Goal: Communication & Community: Answer question/provide support

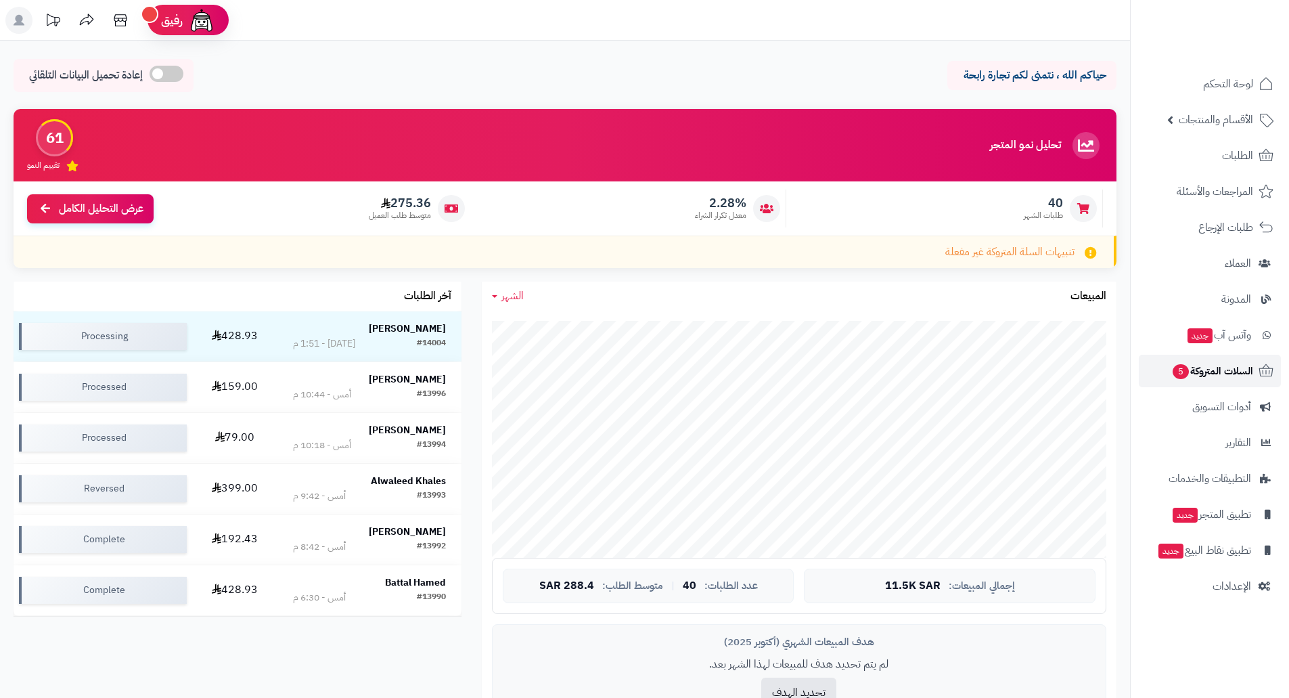
click at [1221, 370] on span "السلات المتروكة 5" at bounding box center [1212, 370] width 82 height 19
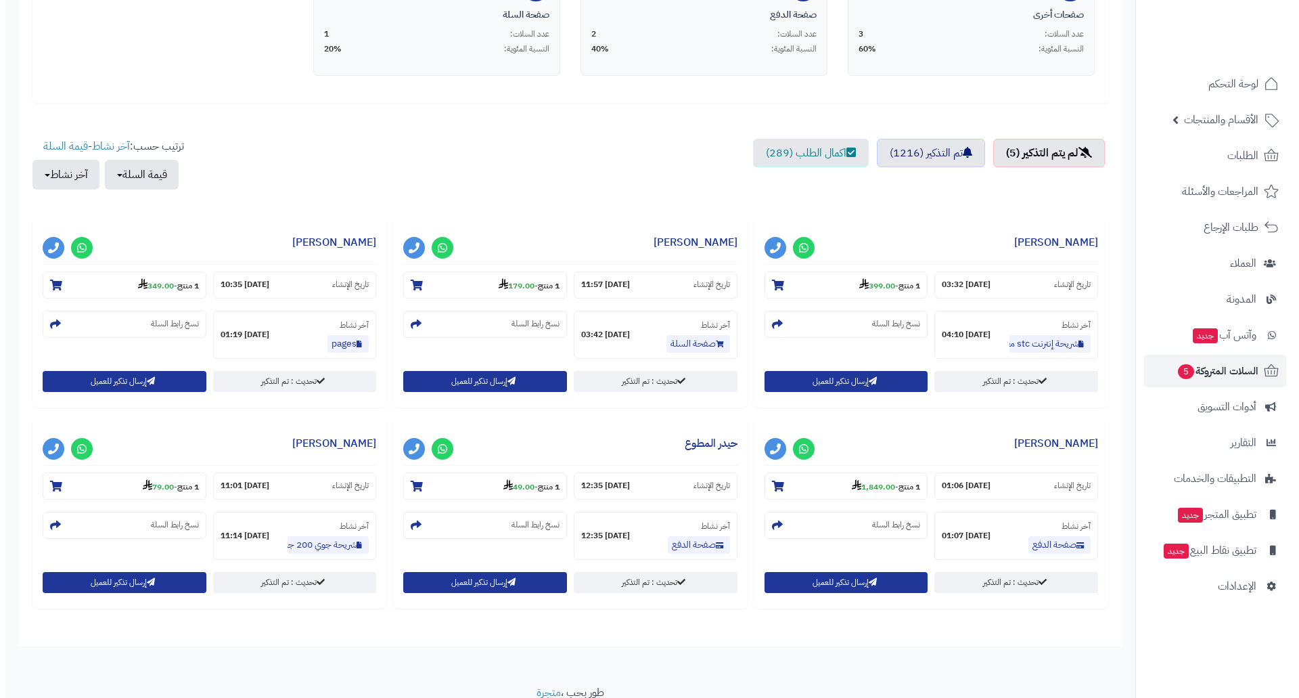
scroll to position [406, 0]
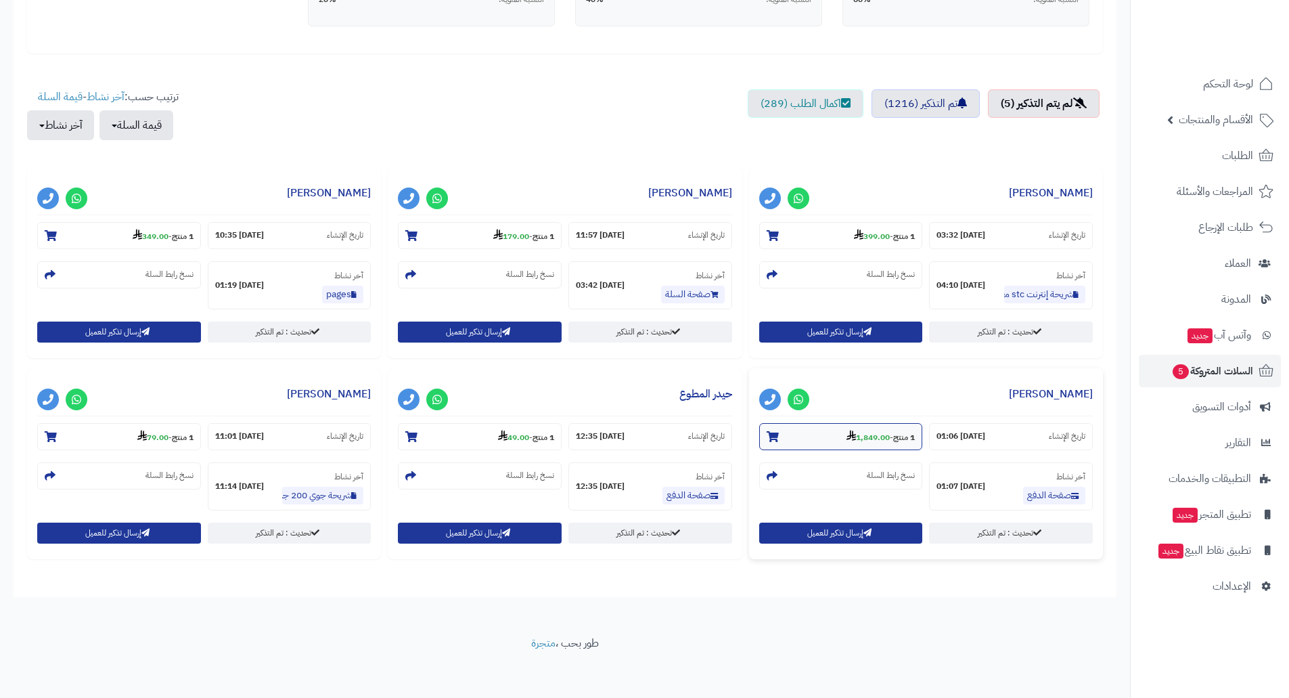
click at [882, 436] on strong "1,849.00" at bounding box center [867, 437] width 43 height 12
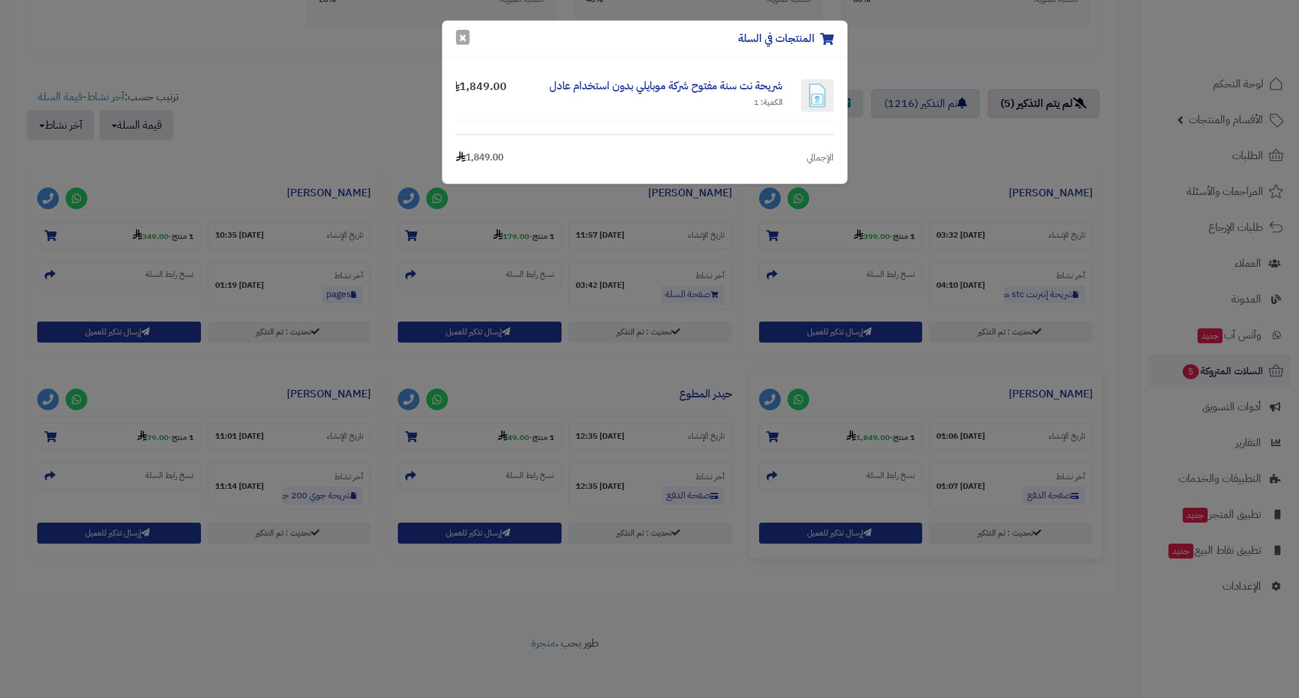
click at [463, 35] on button "×" at bounding box center [463, 37] width 14 height 15
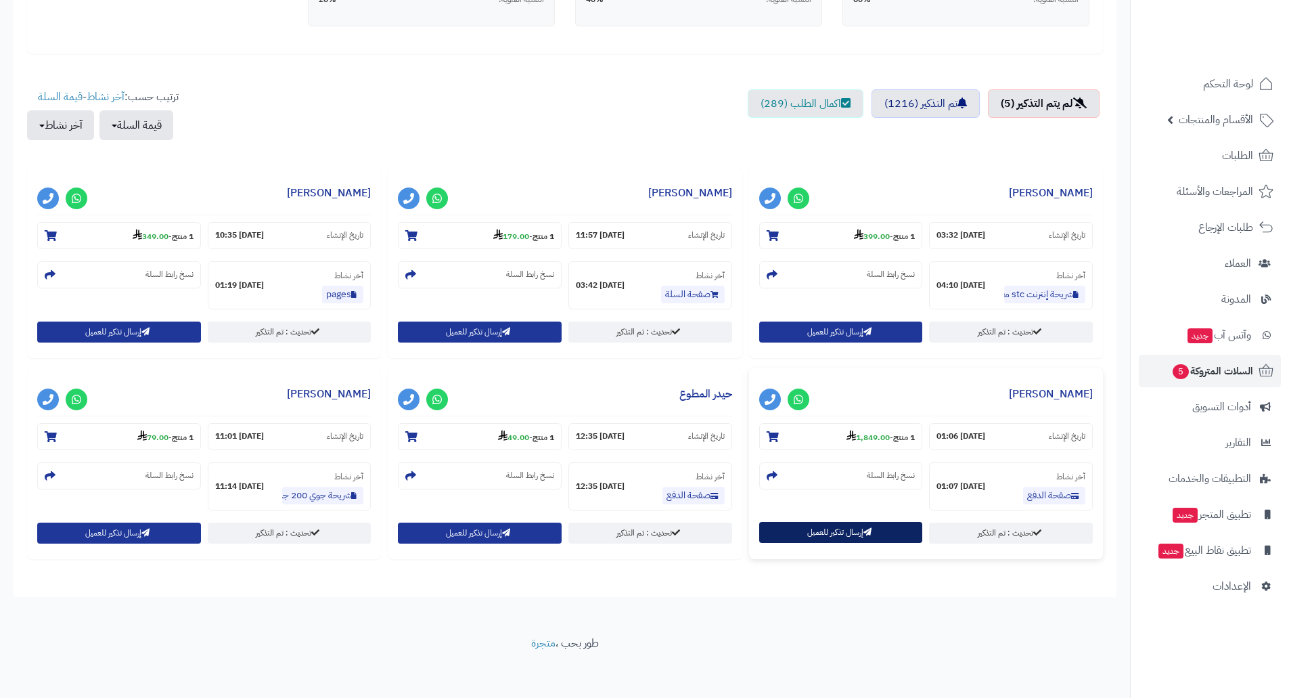
click at [812, 532] on button "إرسال تذكير للعميل" at bounding box center [841, 532] width 164 height 21
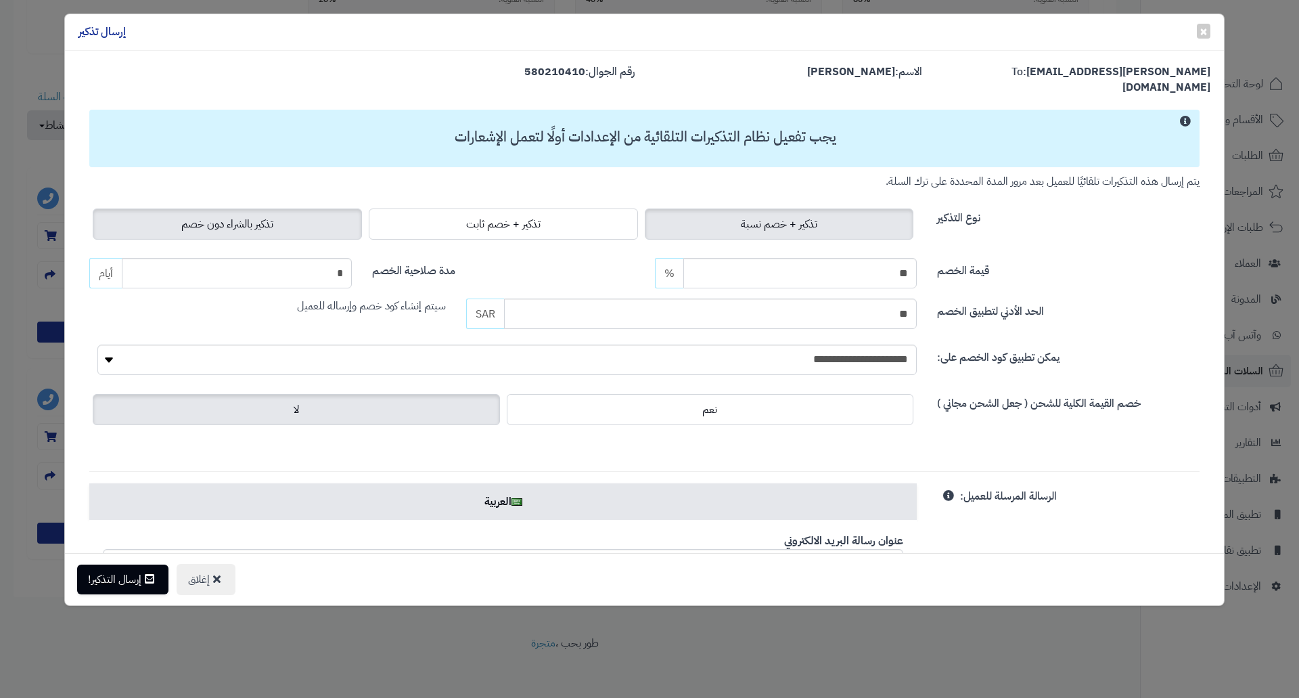
click at [265, 216] on span "تذكير بالشراء دون خصم" at bounding box center [227, 224] width 92 height 16
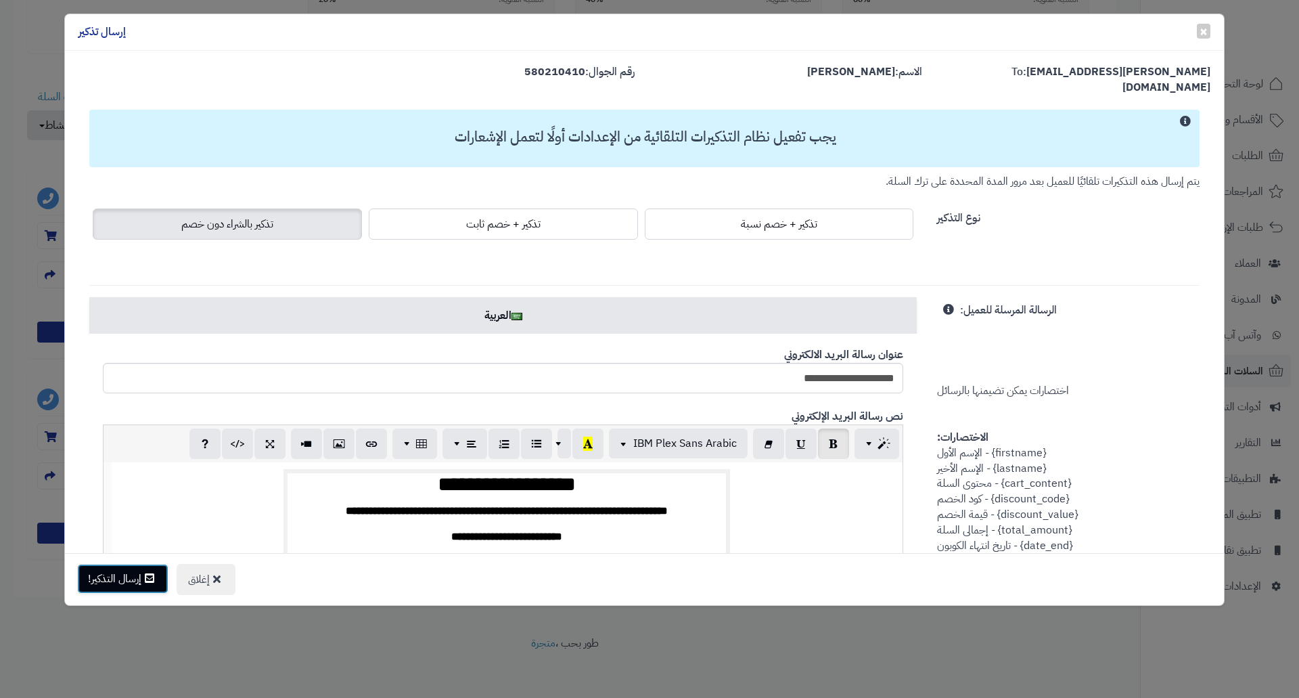
click at [118, 581] on button "إرسال التذكير!" at bounding box center [122, 579] width 91 height 30
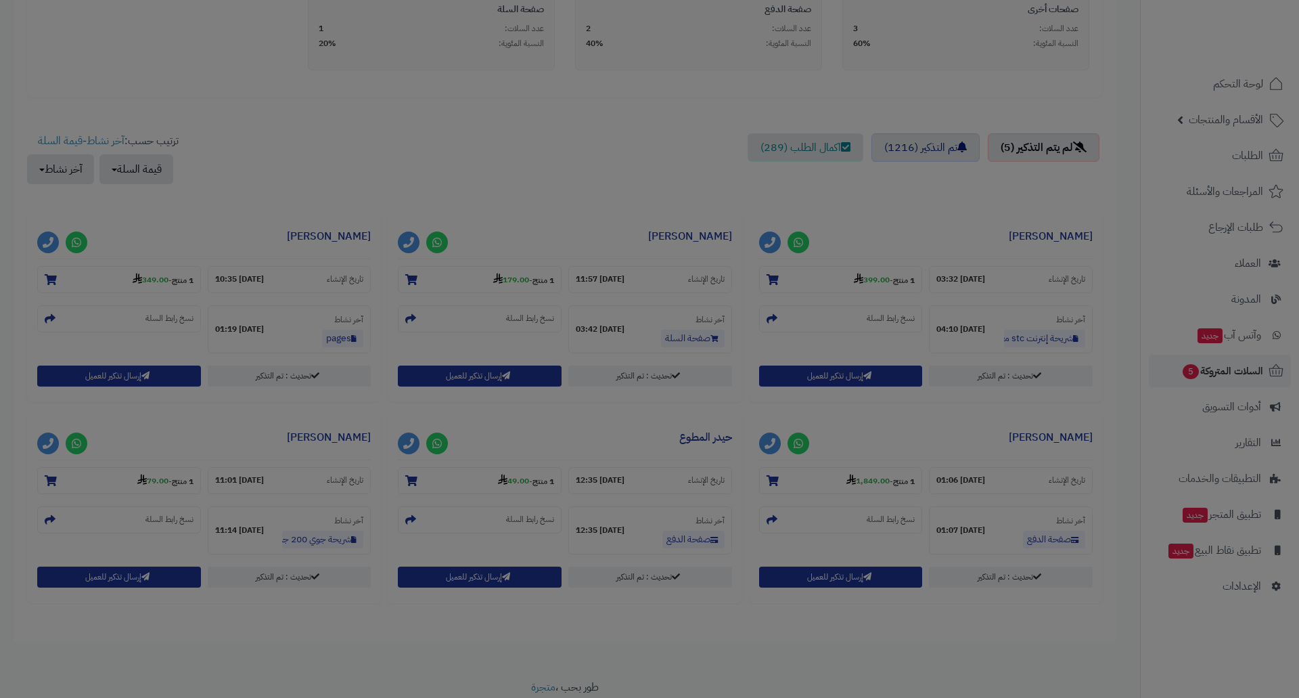
scroll to position [450, 0]
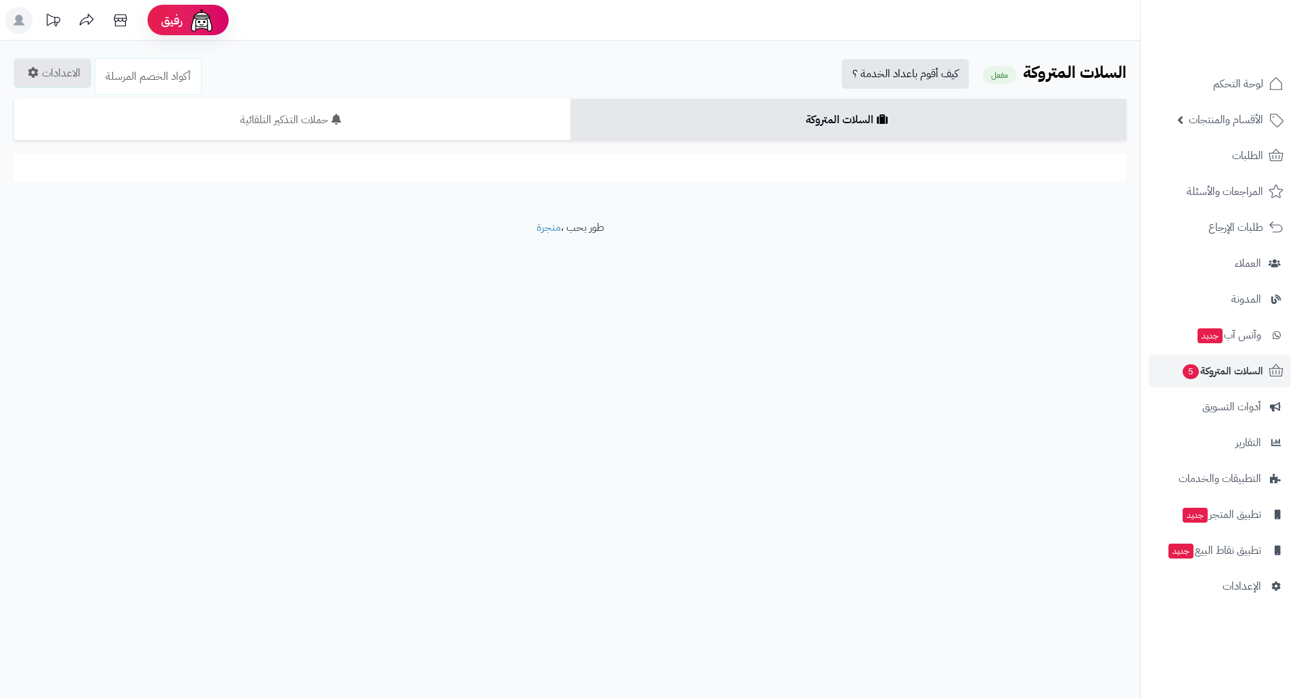
scroll to position [407, 0]
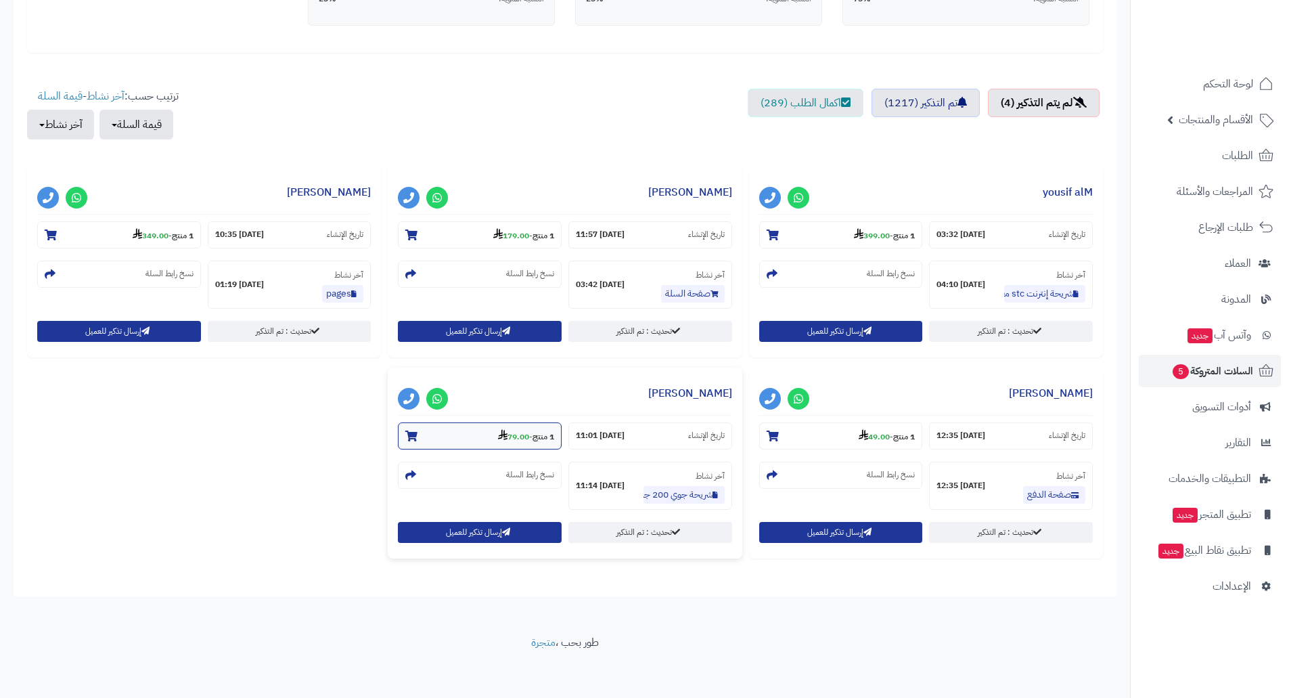
click at [505, 436] on strong "79.00" at bounding box center [513, 436] width 31 height 12
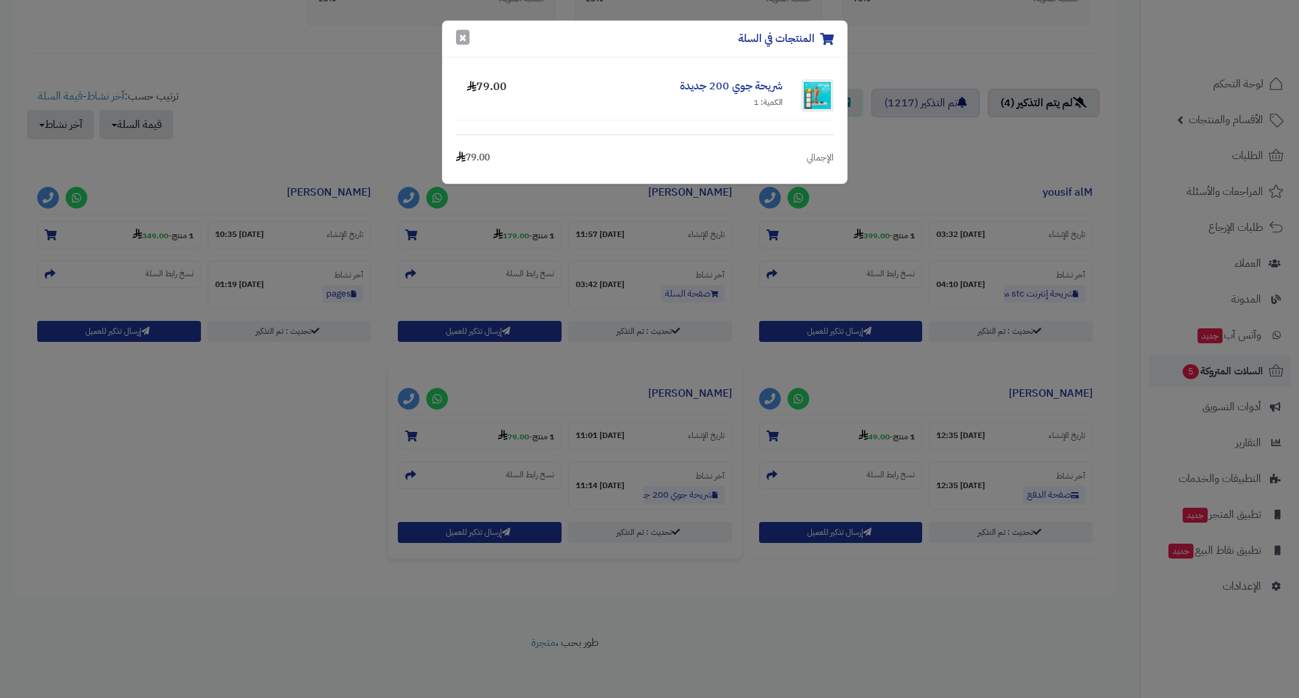
click at [465, 32] on button "×" at bounding box center [463, 37] width 14 height 15
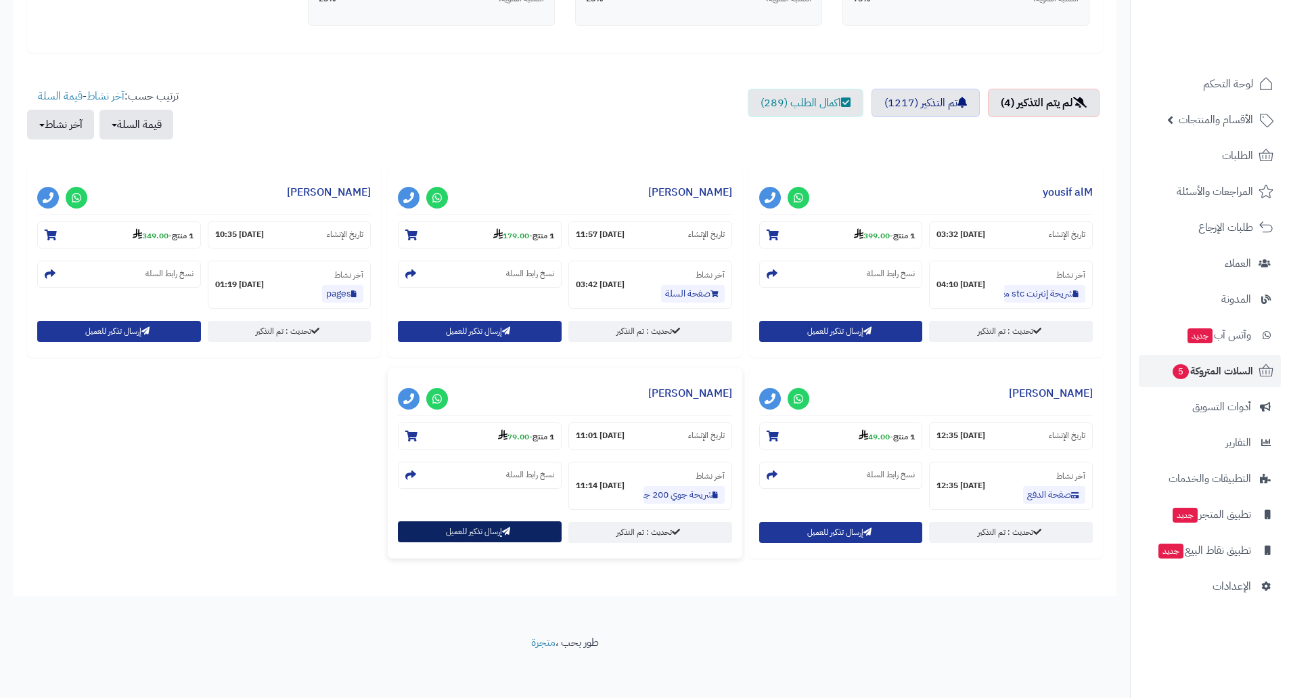
click at [499, 534] on button "إرسال تذكير للعميل" at bounding box center [480, 531] width 164 height 21
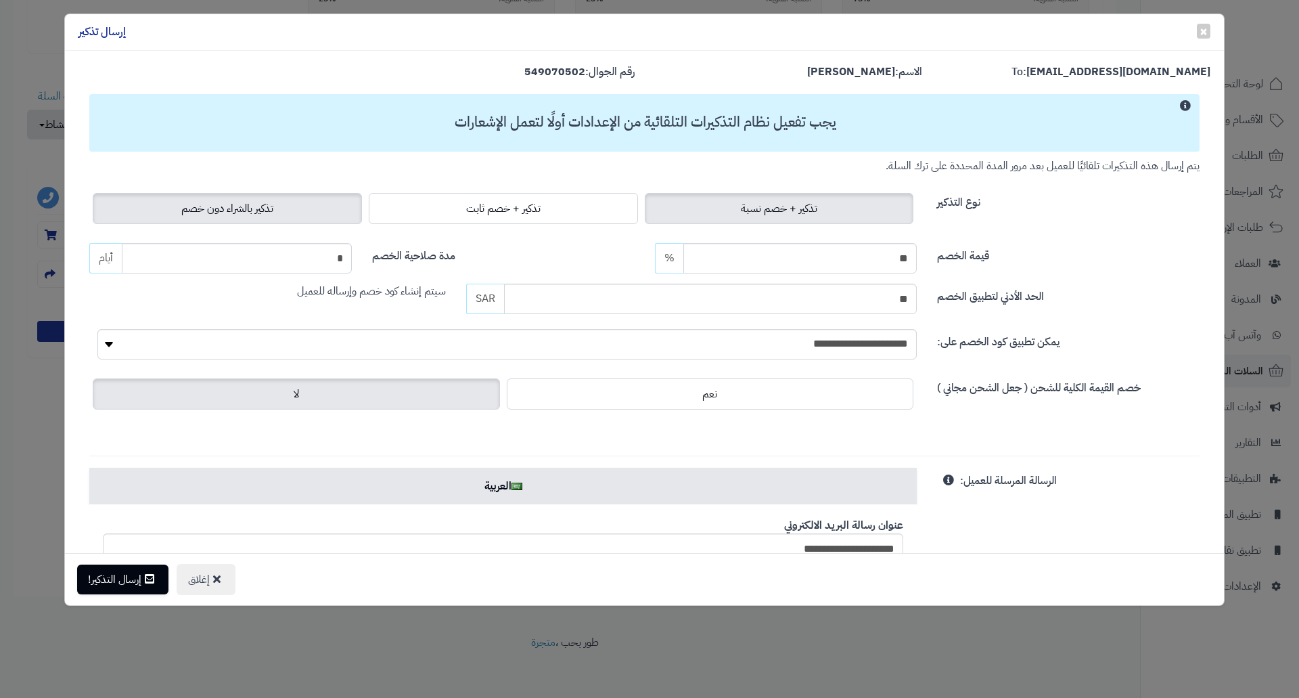
click at [258, 221] on label "تذكير بالشراء دون خصم" at bounding box center [227, 208] width 269 height 31
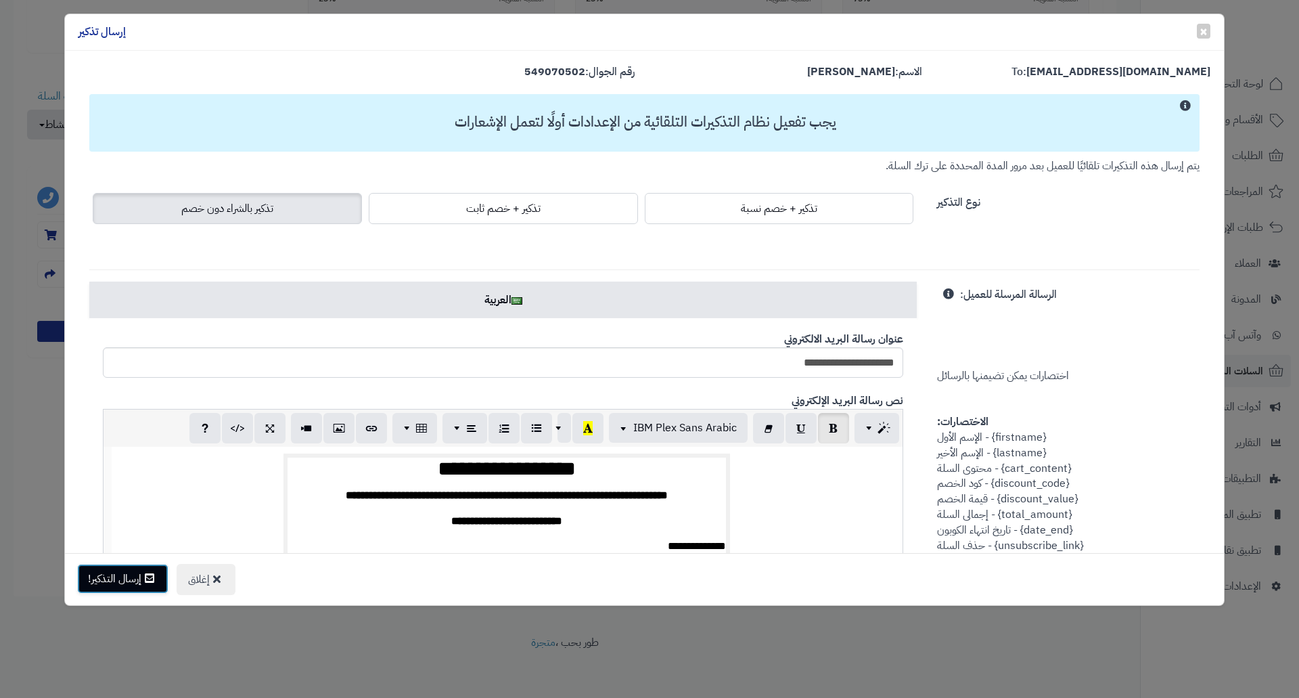
click at [124, 573] on button "إرسال التذكير!" at bounding box center [122, 579] width 91 height 30
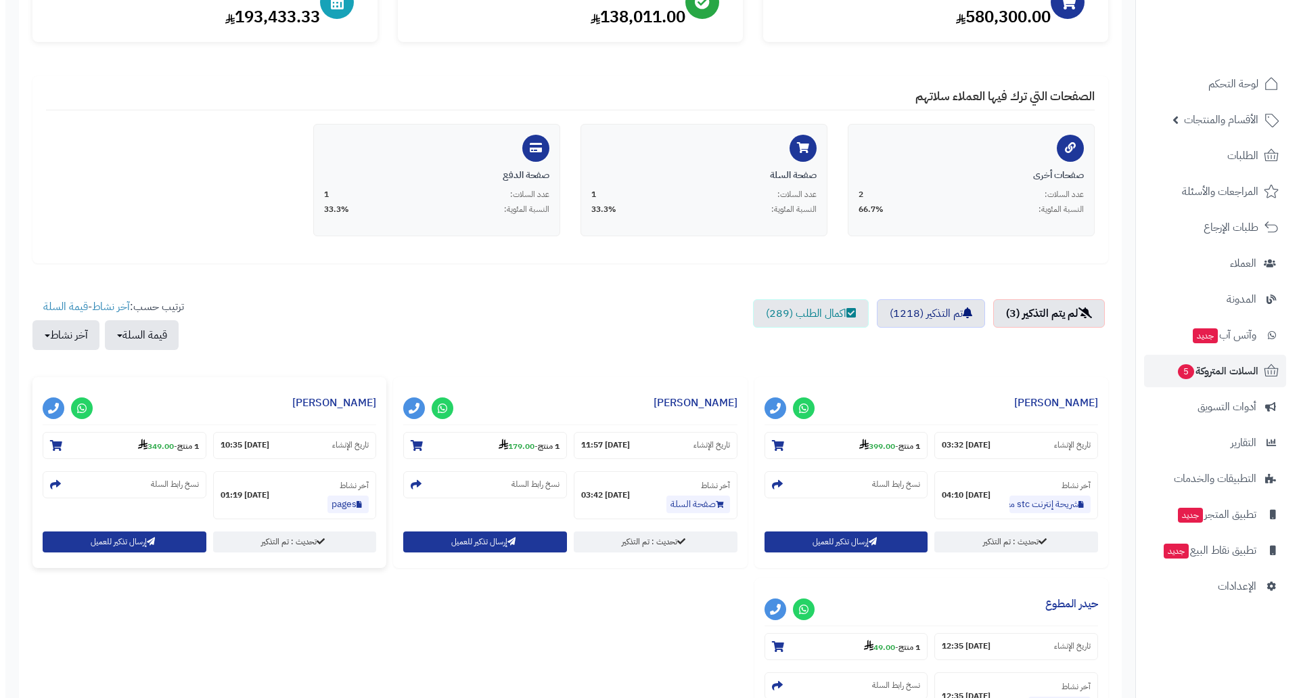
scroll to position [203, 0]
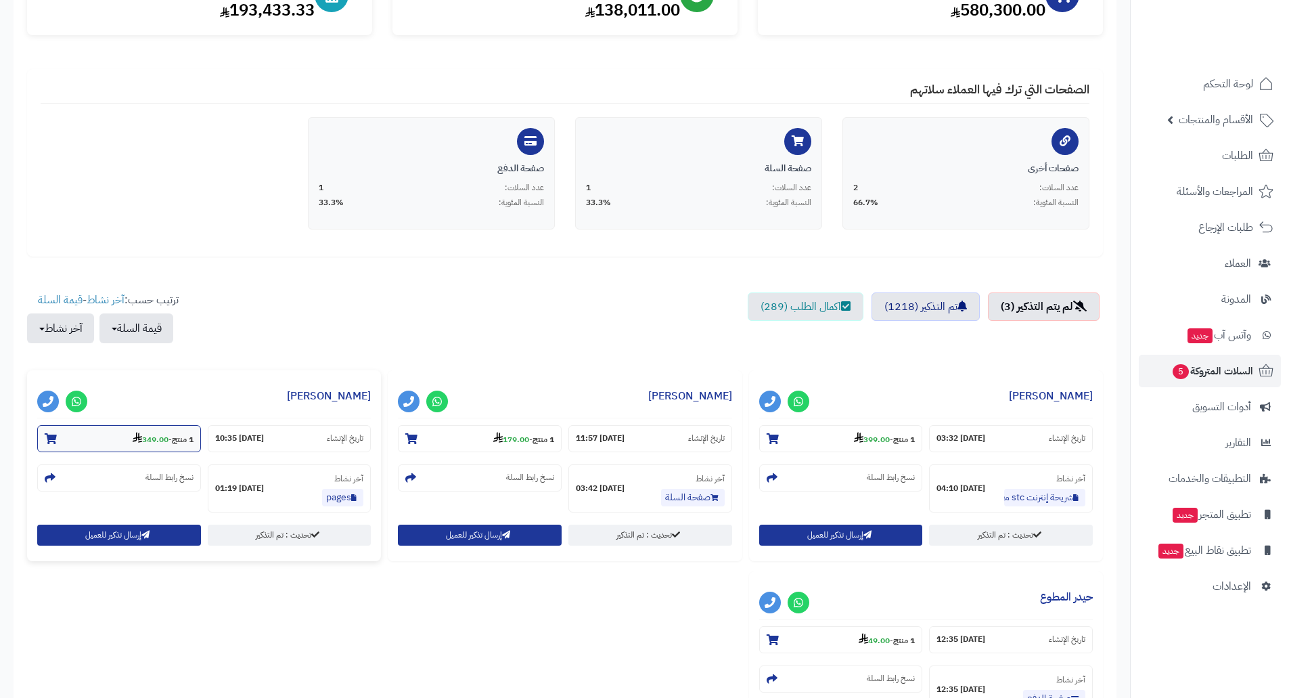
click at [145, 440] on strong "349.00" at bounding box center [151, 439] width 36 height 12
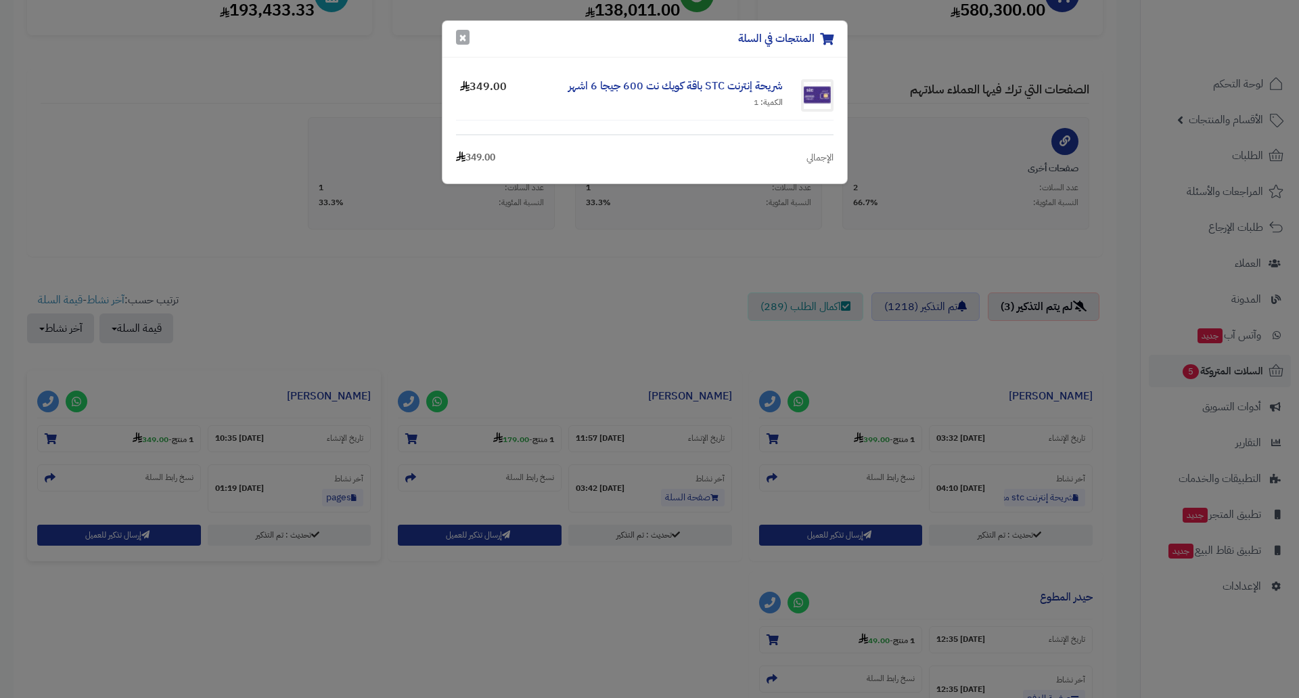
click at [463, 32] on button "×" at bounding box center [463, 37] width 14 height 15
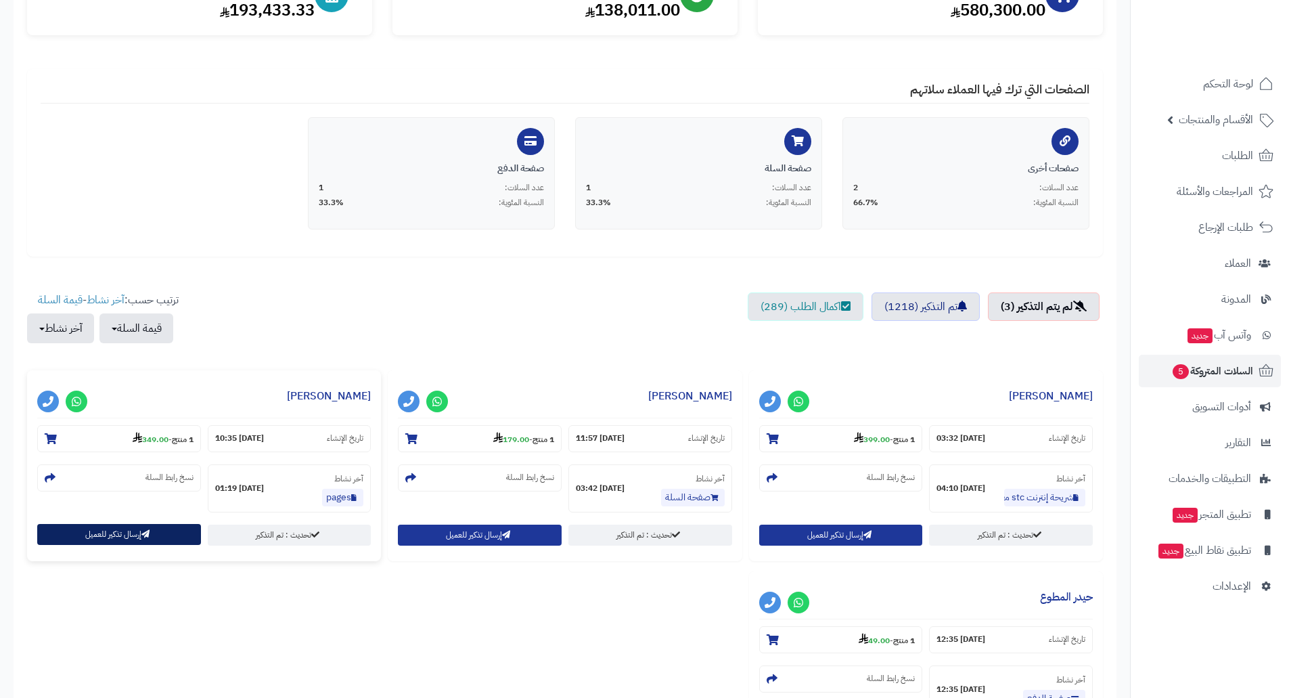
click at [110, 539] on button "إرسال تذكير للعميل" at bounding box center [119, 534] width 164 height 21
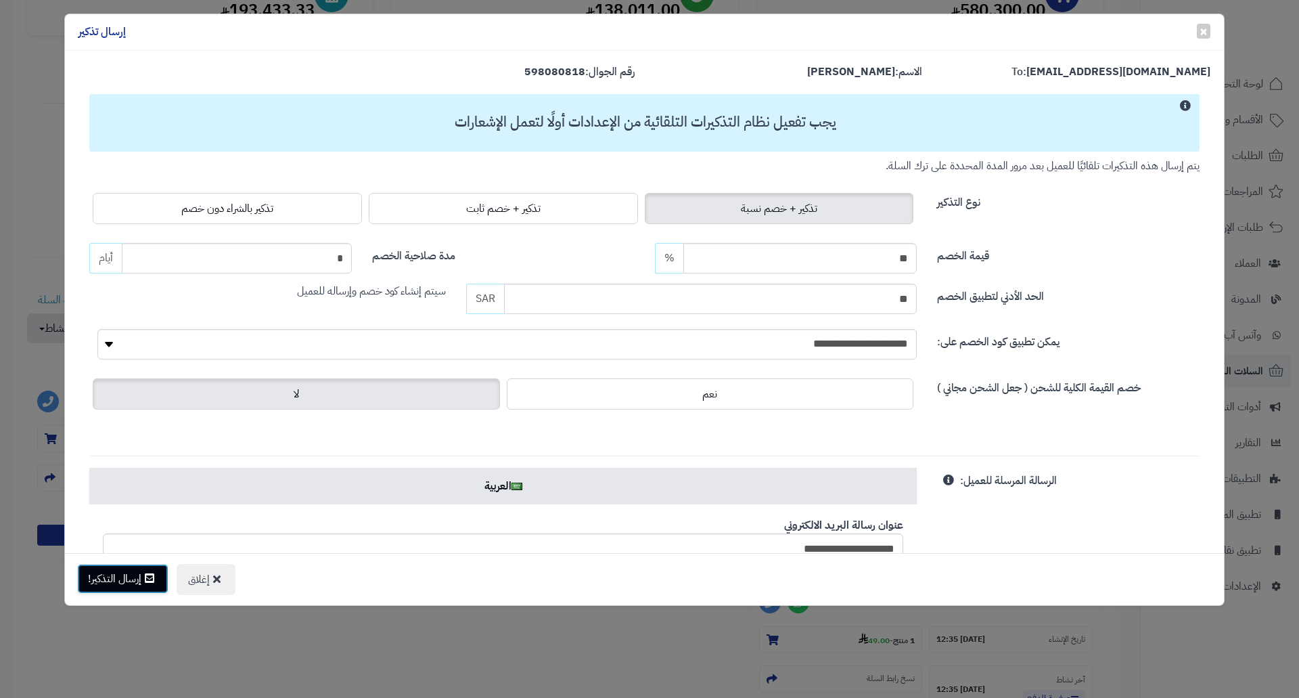
click at [122, 576] on button "إرسال التذكير!" at bounding box center [122, 579] width 91 height 30
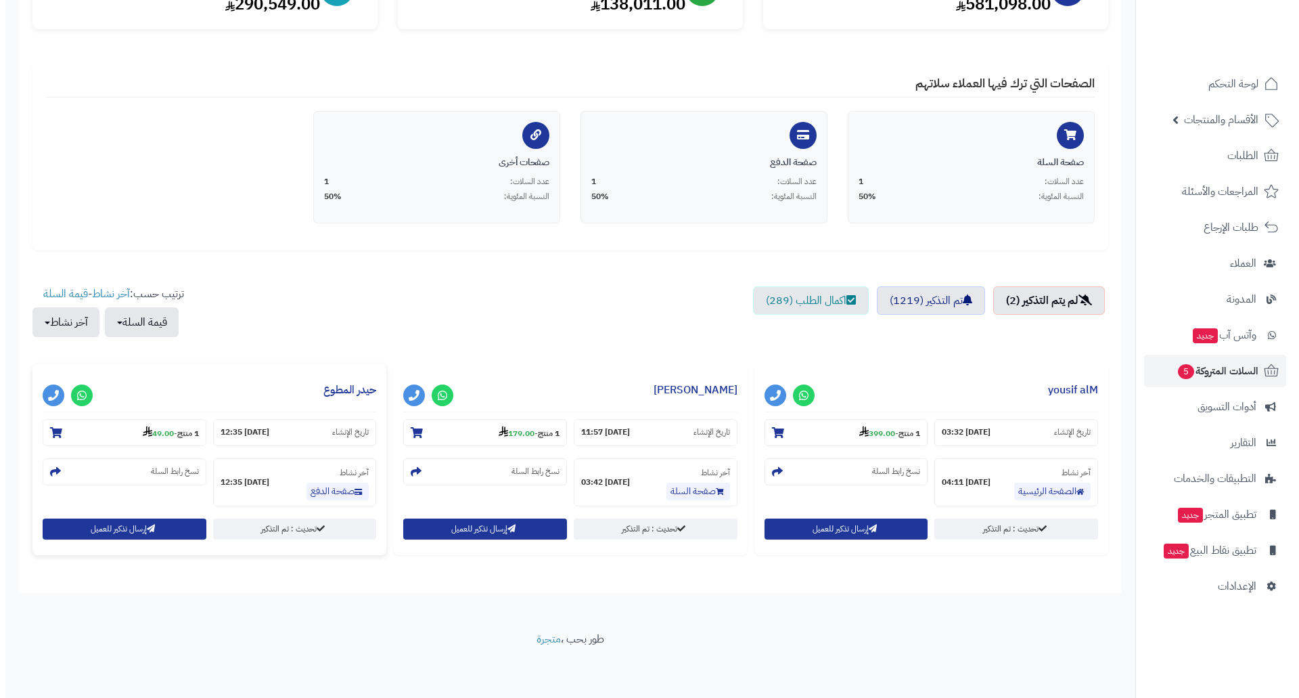
scroll to position [210, 0]
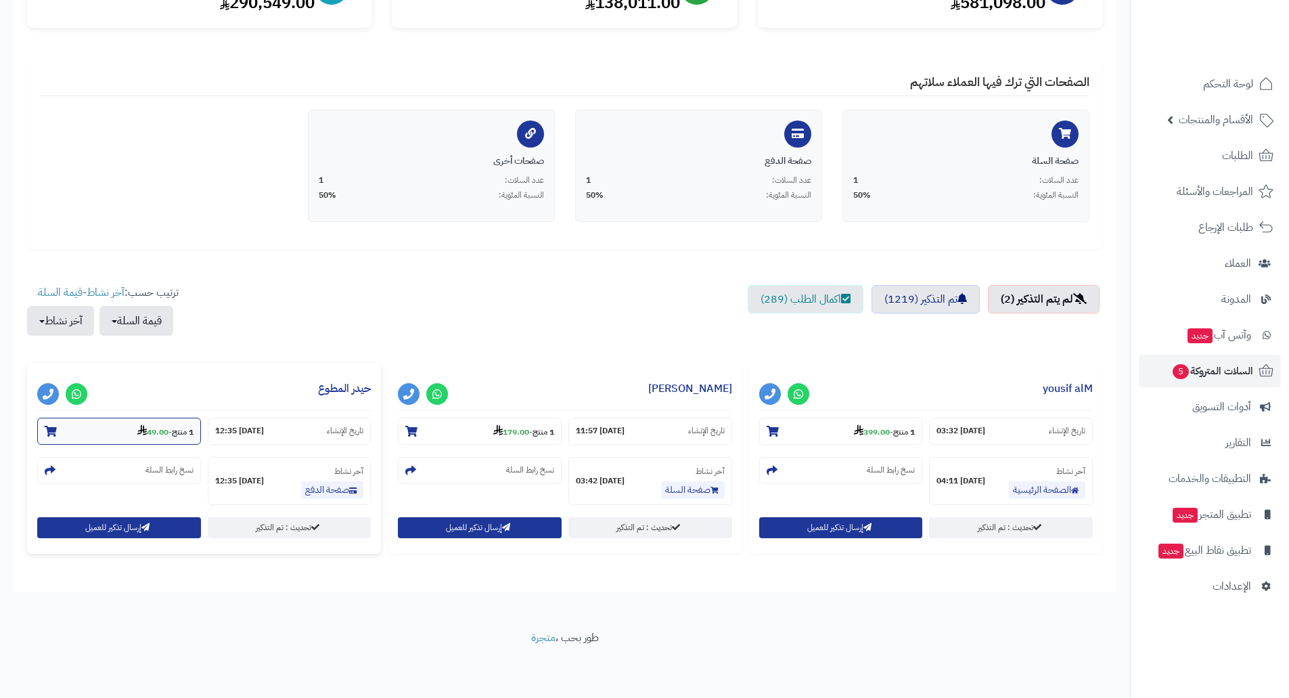
click at [162, 439] on section "1 منتج - 49.00" at bounding box center [119, 430] width 164 height 27
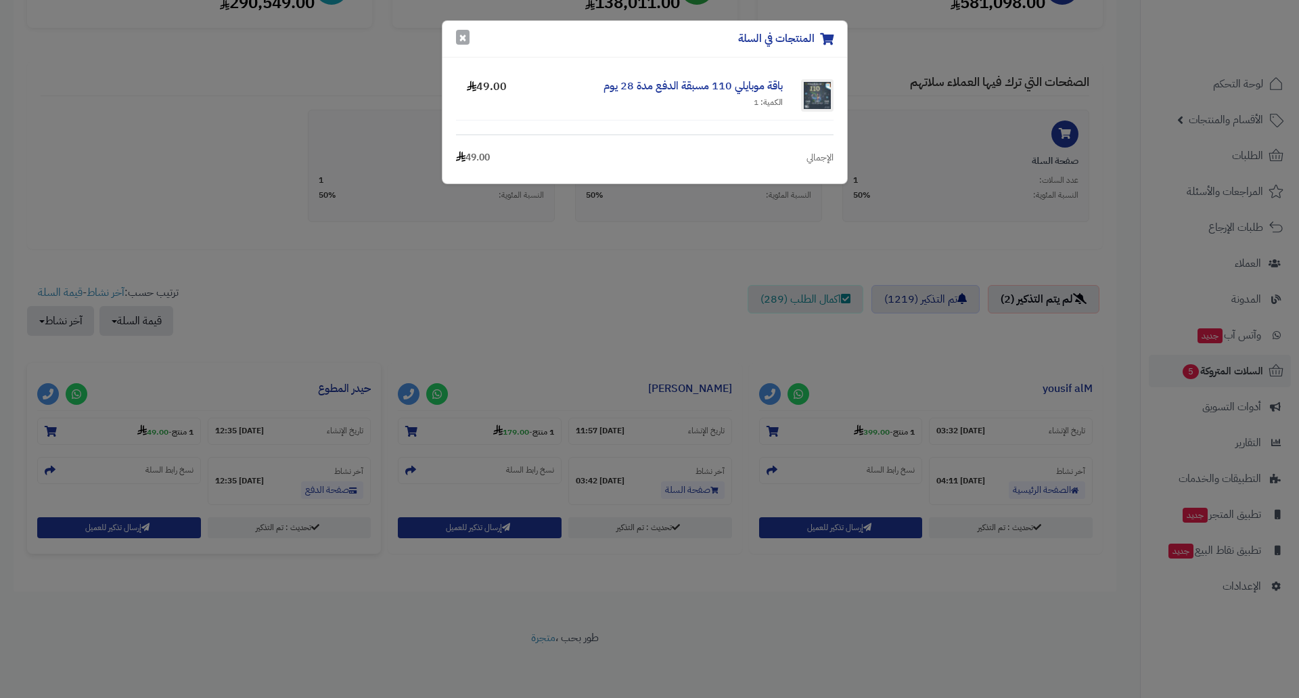
click at [465, 41] on button "×" at bounding box center [463, 37] width 14 height 15
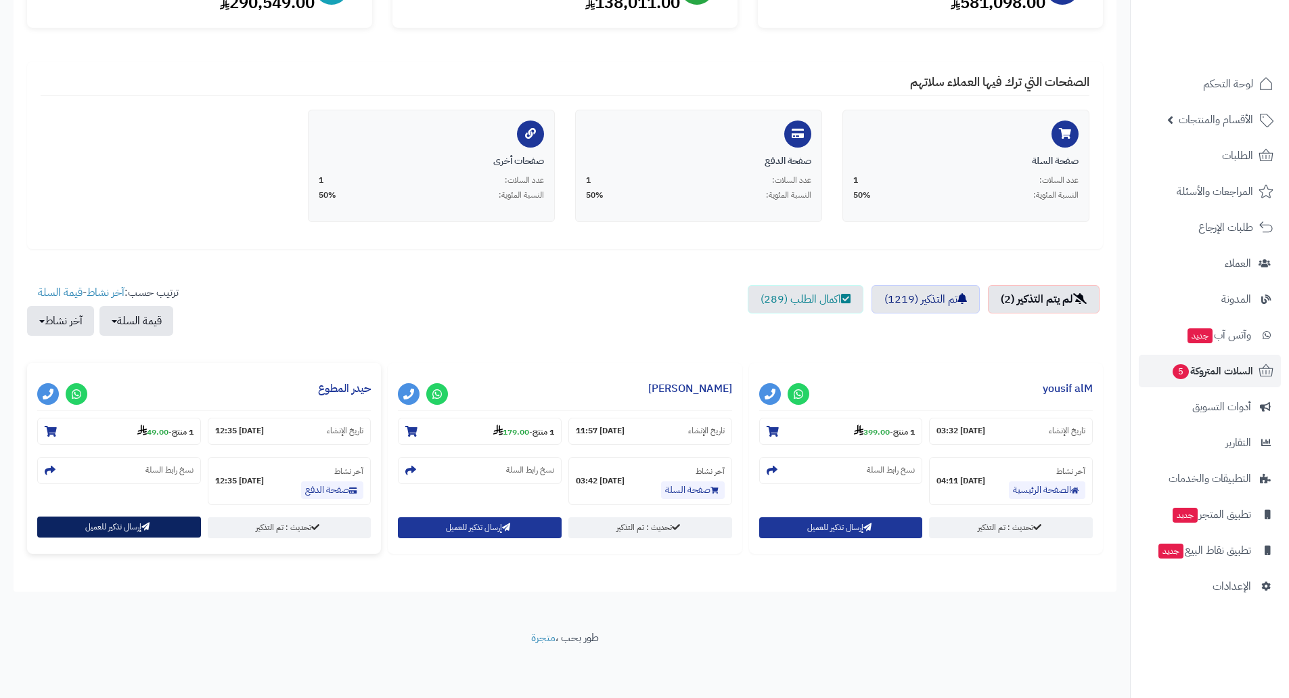
click at [116, 525] on button "إرسال تذكير للعميل" at bounding box center [119, 526] width 164 height 21
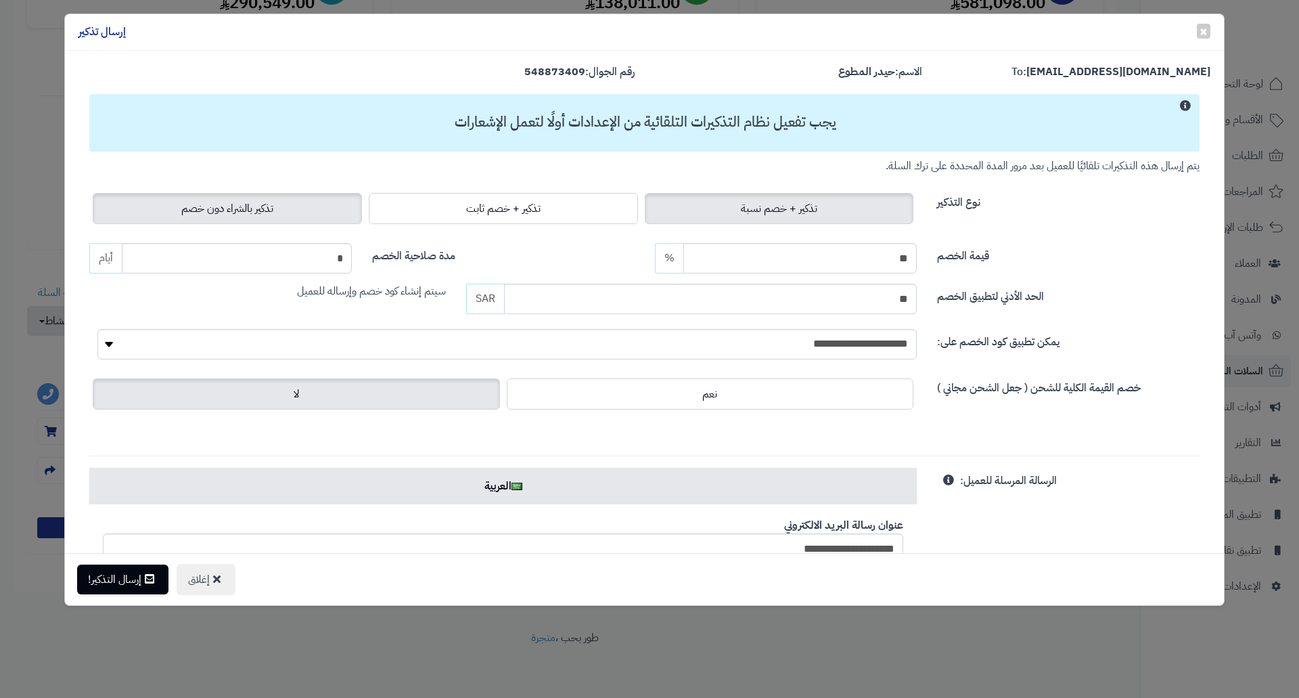
click at [264, 202] on span "تذكير بالشراء دون خصم" at bounding box center [227, 208] width 92 height 16
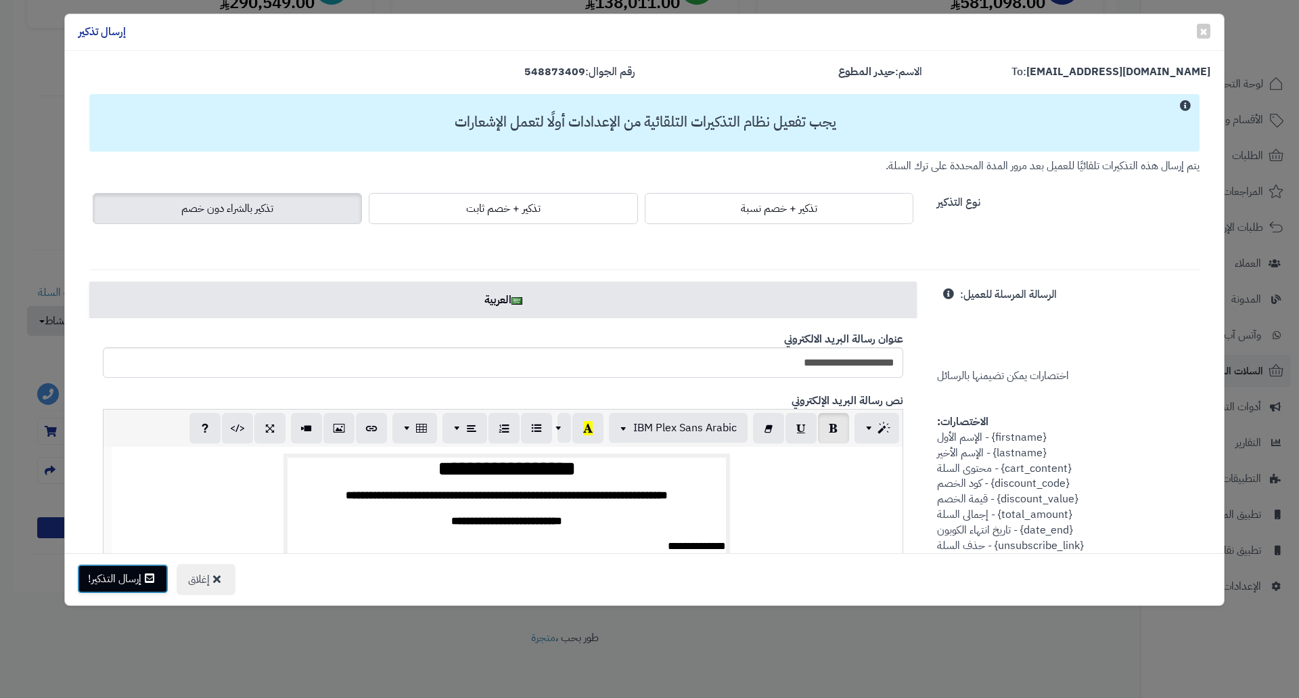
click at [115, 581] on button "إرسال التذكير!" at bounding box center [122, 579] width 91 height 30
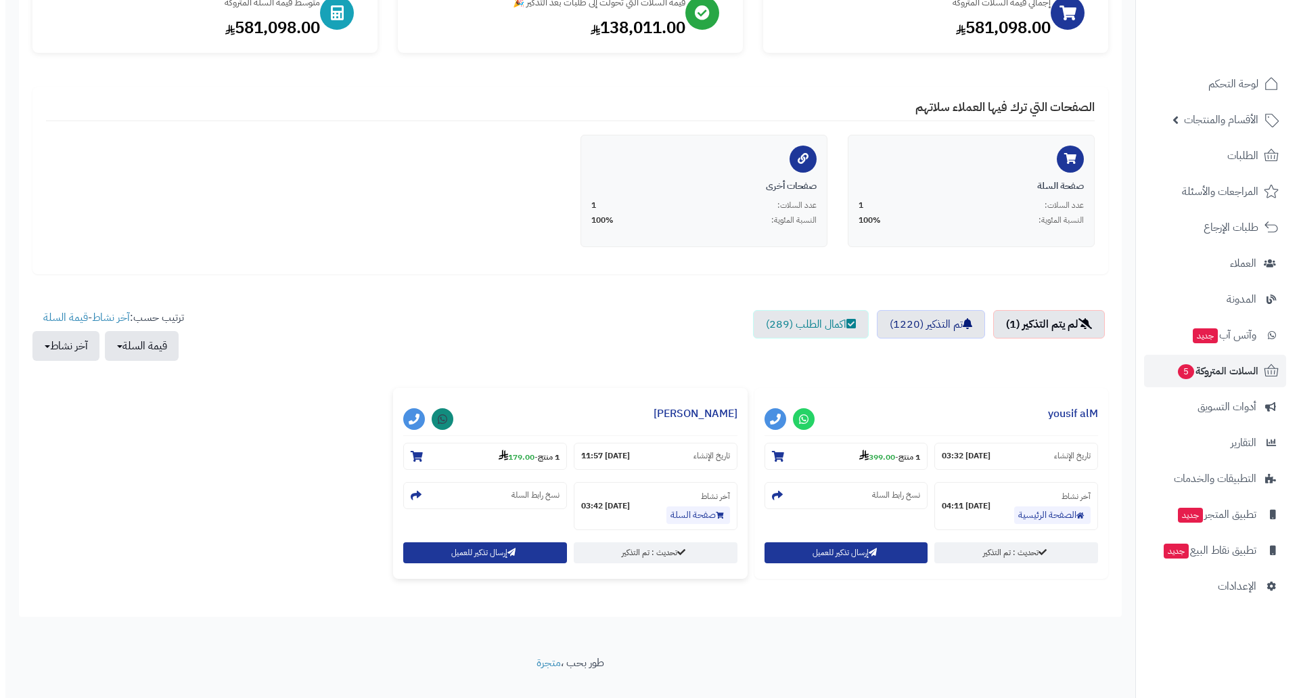
scroll to position [210, 0]
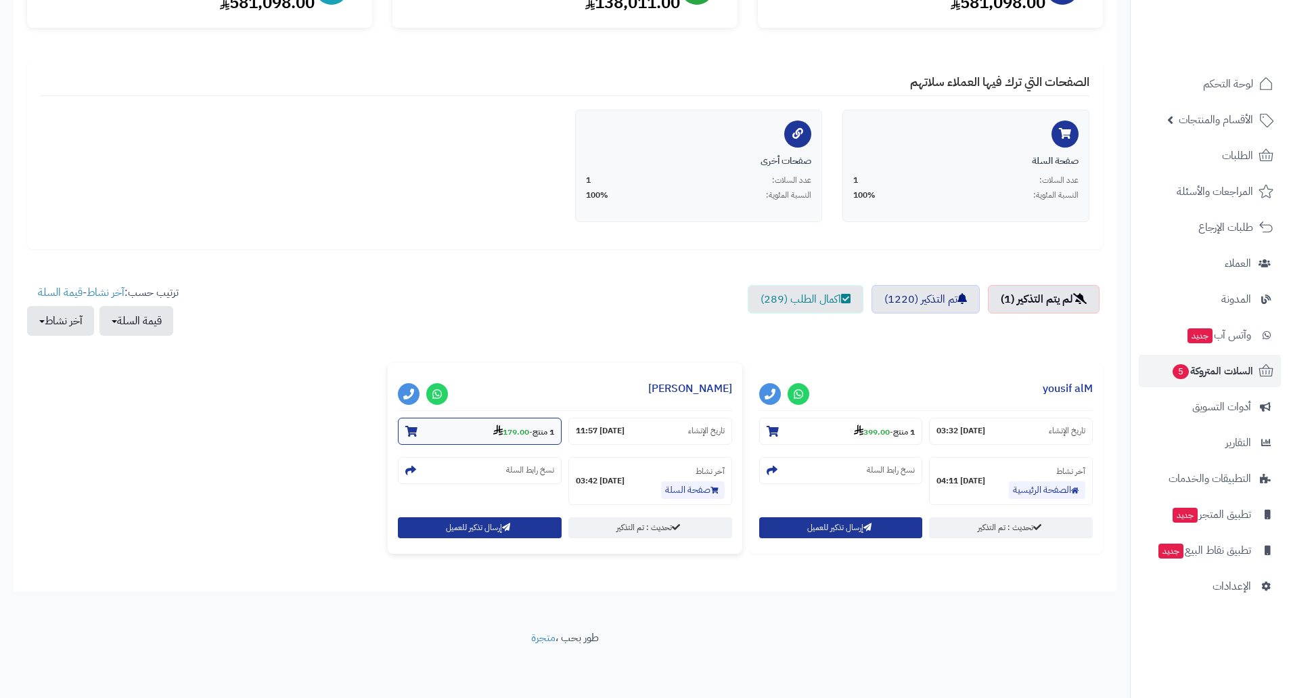
click at [522, 436] on strong "179.00" at bounding box center [511, 432] width 36 height 12
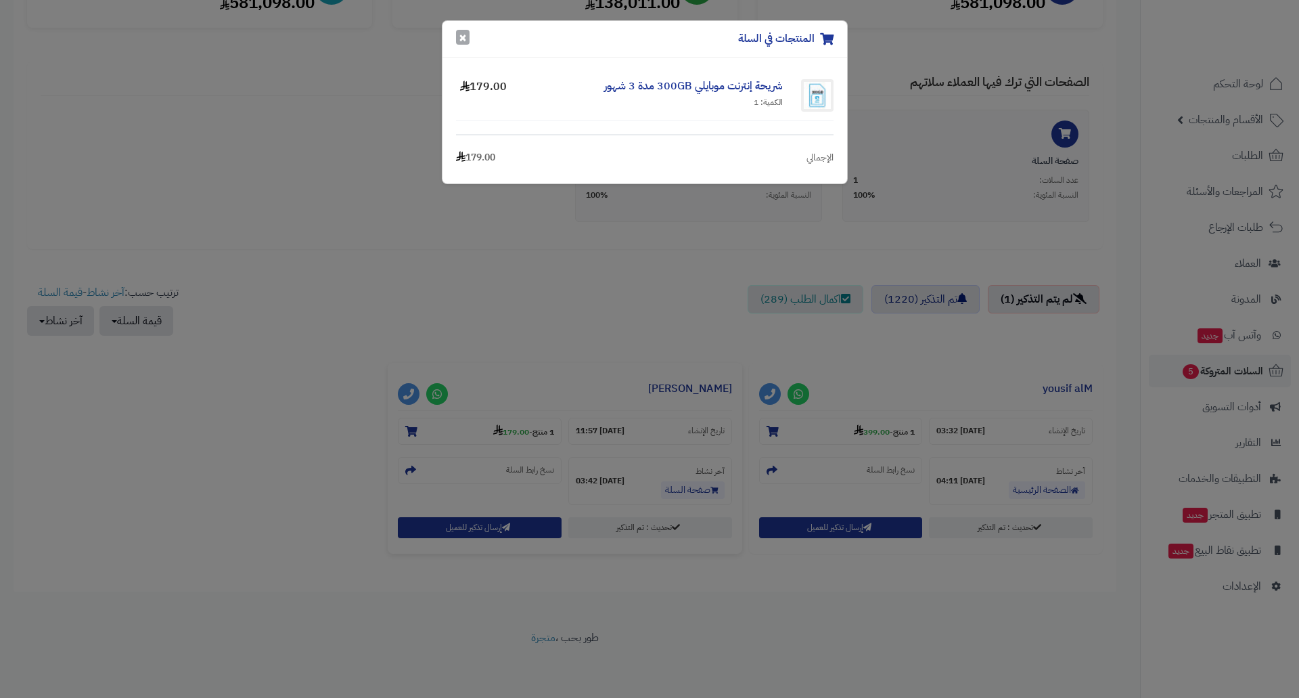
click at [469, 38] on button "×" at bounding box center [463, 37] width 14 height 15
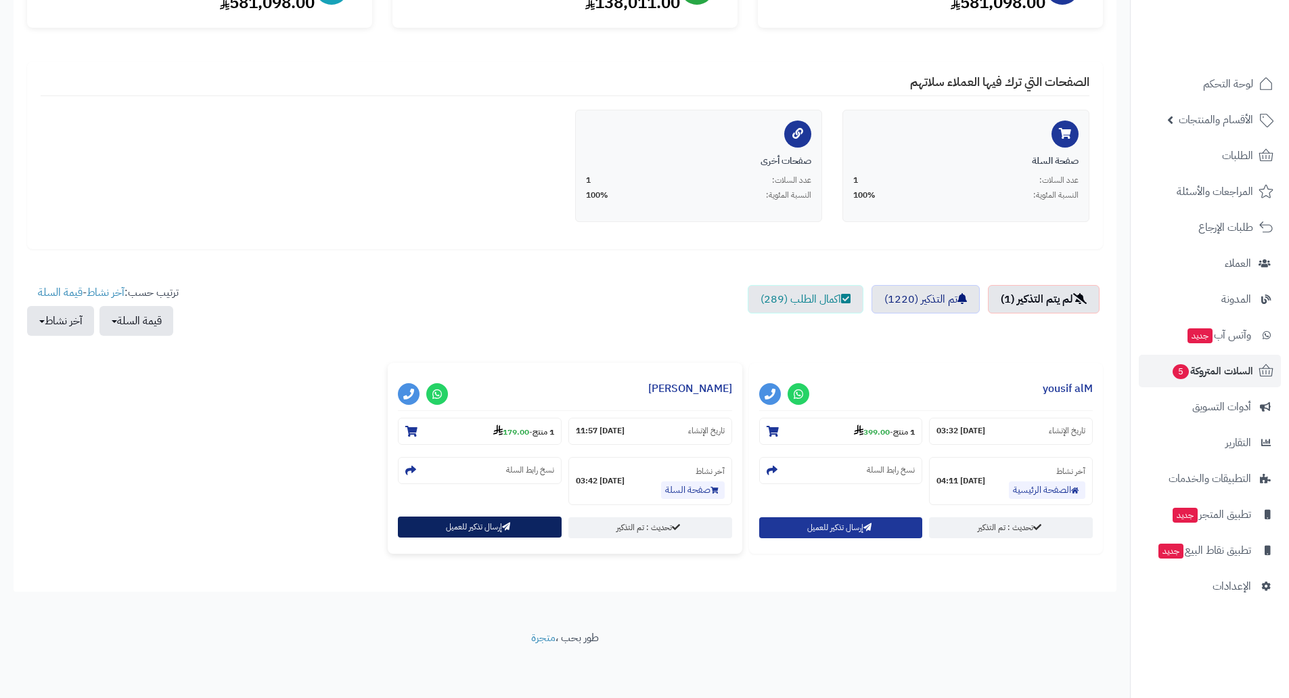
click at [480, 516] on button "إرسال تذكير للعميل" at bounding box center [480, 526] width 164 height 21
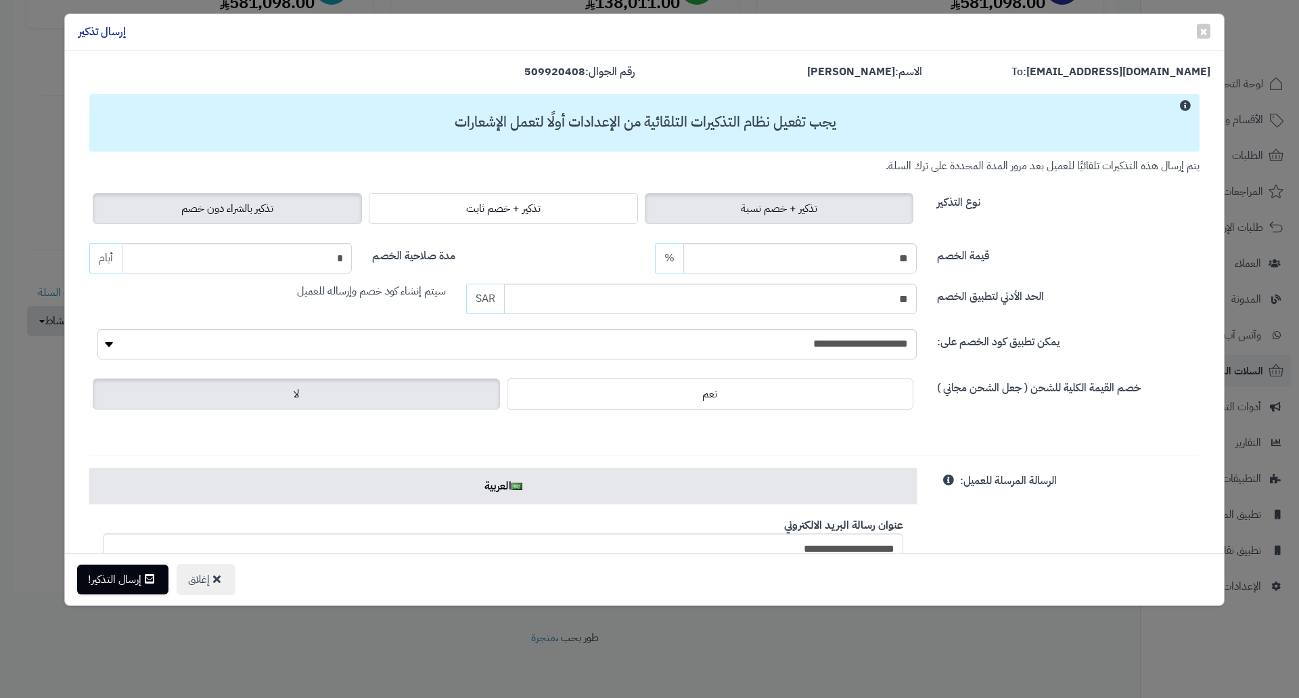
click at [273, 214] on span "تذكير بالشراء دون خصم" at bounding box center [227, 208] width 92 height 16
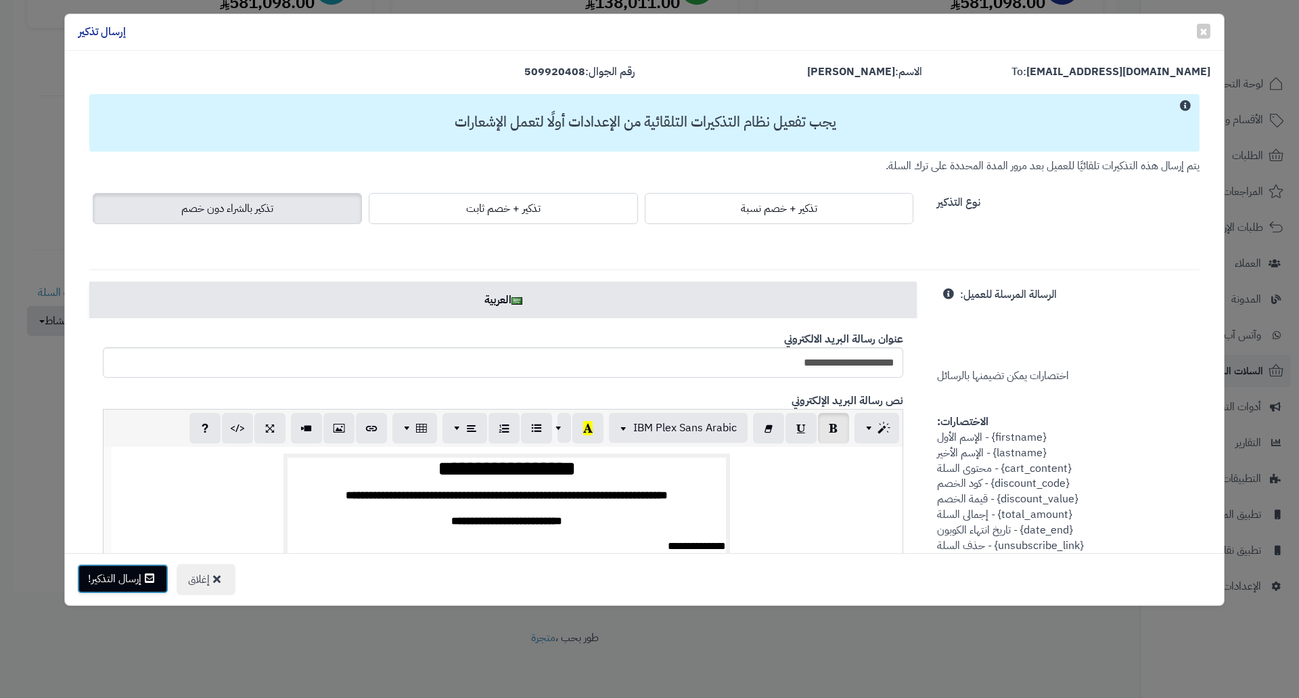
click at [130, 580] on button "إرسال التذكير!" at bounding box center [122, 579] width 91 height 30
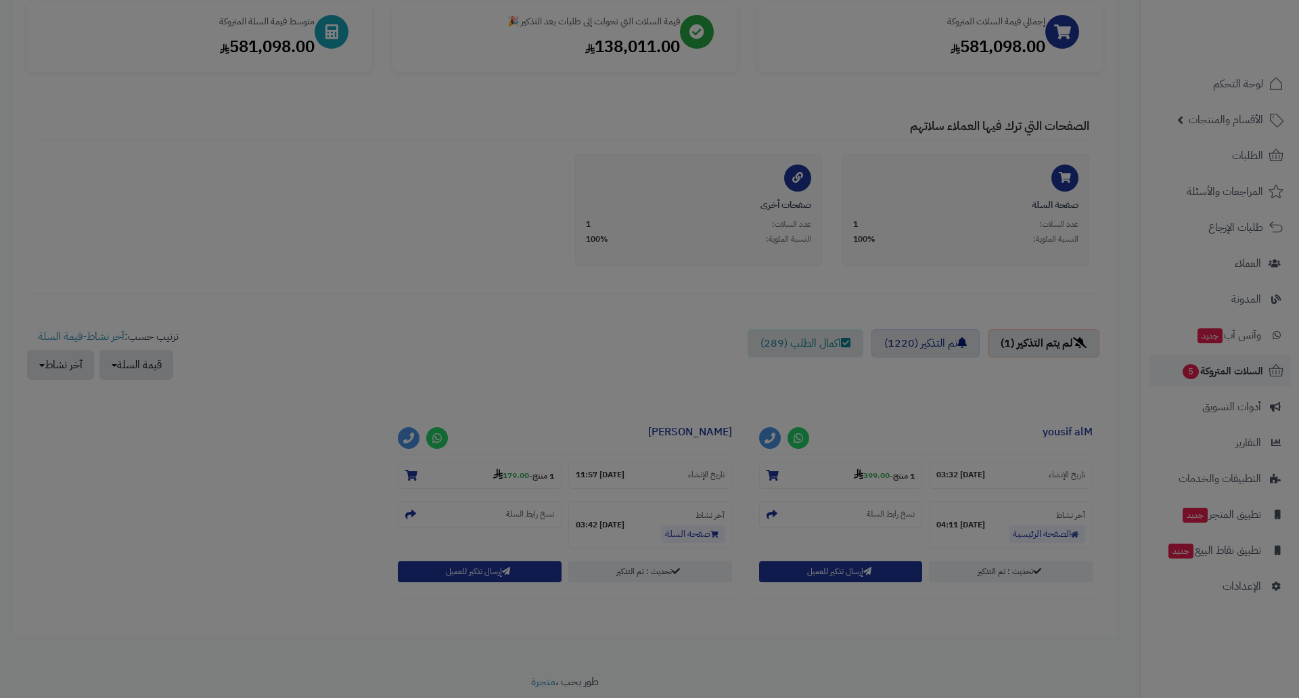
scroll to position [254, 0]
